Goal: Find contact information: Find contact information

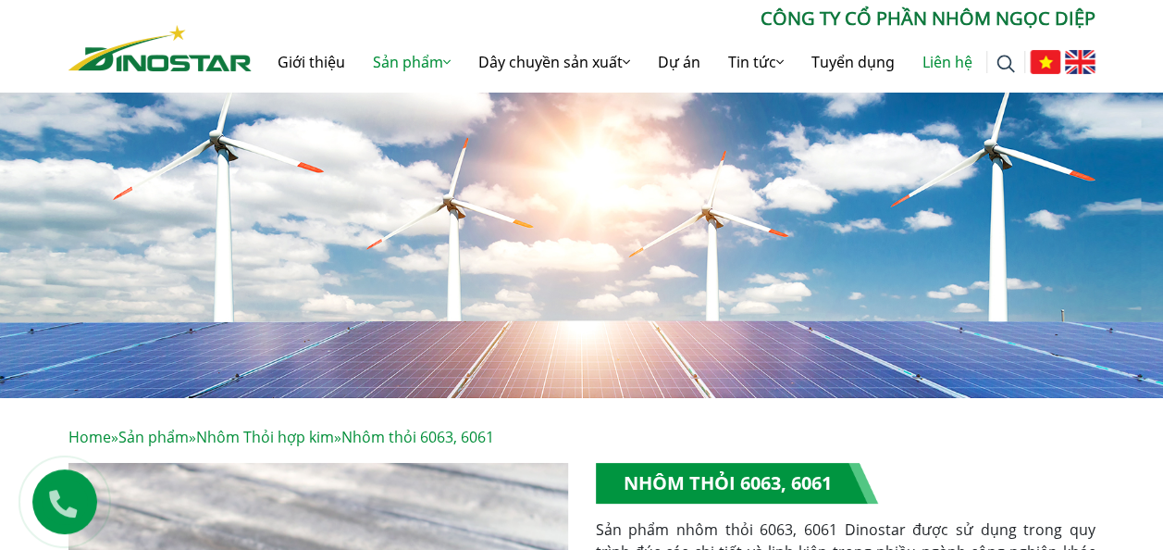
click at [948, 56] on link "Liên hệ" at bounding box center [948, 61] width 78 height 59
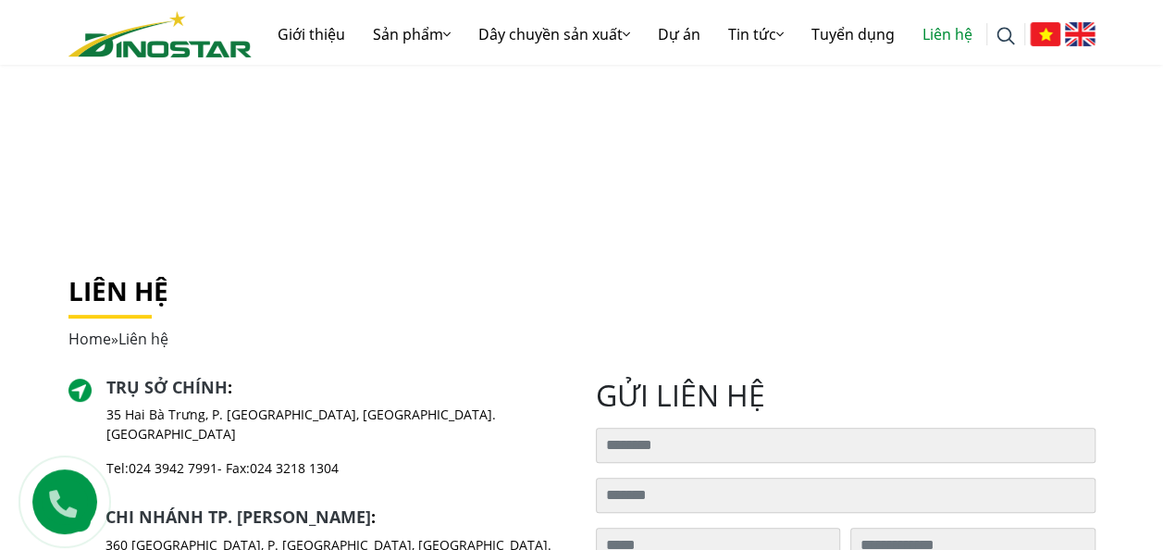
scroll to position [278, 0]
